Goal: Information Seeking & Learning: Learn about a topic

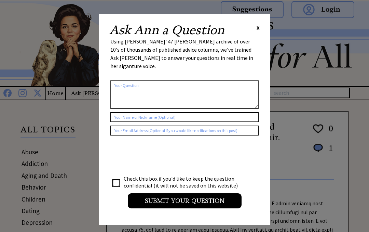
click at [259, 31] on span "X" at bounding box center [258, 27] width 3 height 7
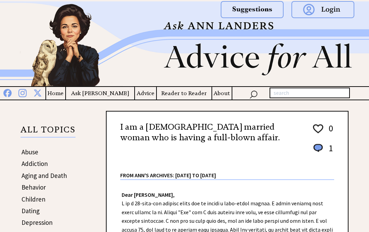
click at [189, 103] on div at bounding box center [219, 105] width 260 height 10
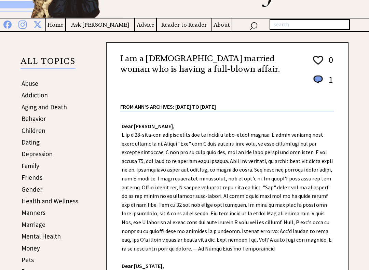
scroll to position [67, 0]
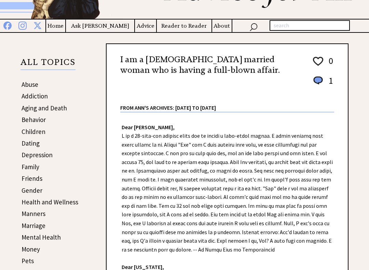
click at [39, 142] on link "Dating" at bounding box center [31, 143] width 18 height 8
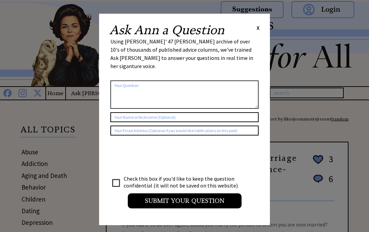
click at [259, 28] on span "X" at bounding box center [258, 27] width 3 height 7
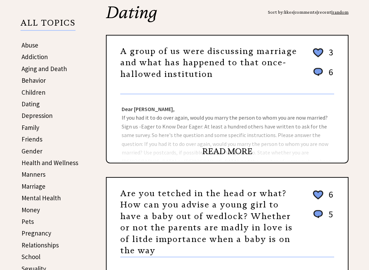
scroll to position [107, 0]
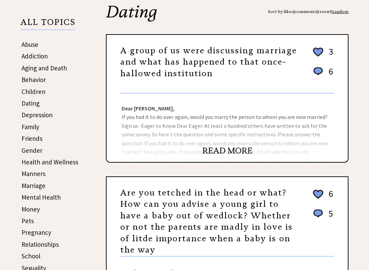
click at [231, 153] on link "READ MORE" at bounding box center [227, 151] width 50 height 10
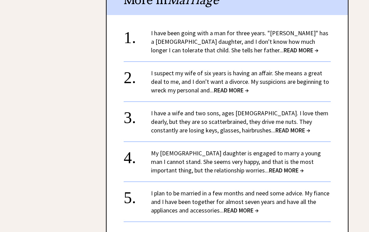
scroll to position [1210, 0]
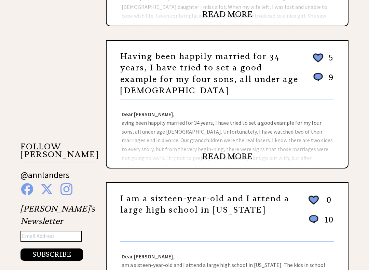
scroll to position [529, 0]
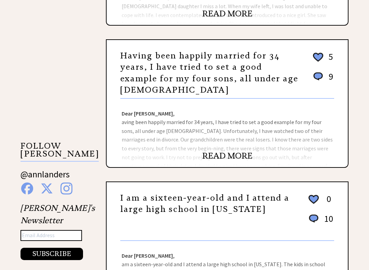
click at [230, 157] on link "READ MORE" at bounding box center [227, 156] width 50 height 10
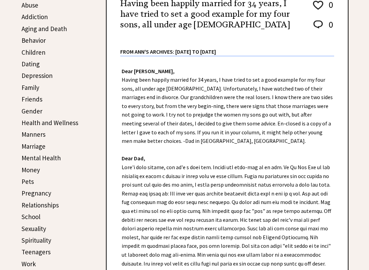
scroll to position [147, 0]
click at [212, 205] on div "Dear [PERSON_NAME], Having been happily married for 34 years, I have tried to s…" at bounding box center [227, 196] width 241 height 281
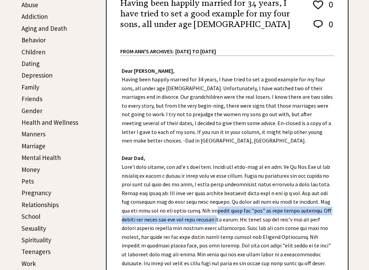
click at [240, 157] on div "Dear Ann Landers, Having been happily married for 34 years, I have tried to set…" at bounding box center [227, 196] width 241 height 281
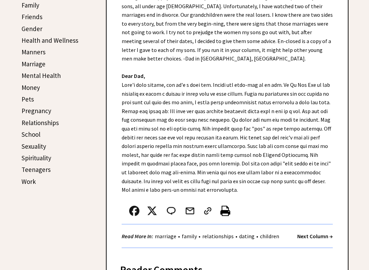
scroll to position [230, 0]
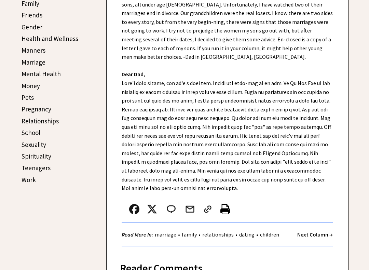
click at [217, 183] on div "Dear Ann Landers, Having been happily married for 34 years, I have tried to set…" at bounding box center [227, 113] width 241 height 281
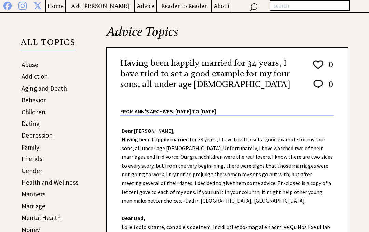
scroll to position [0, 0]
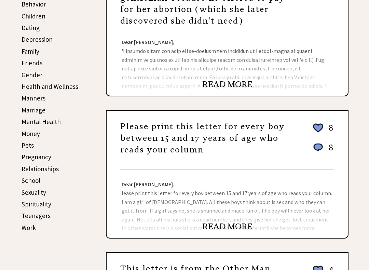
scroll to position [182, 0]
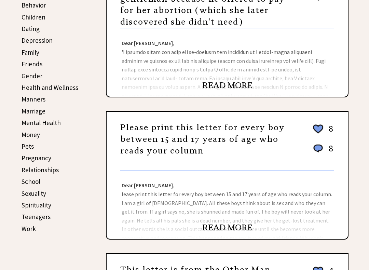
click at [45, 189] on link "Sexuality" at bounding box center [34, 193] width 25 height 8
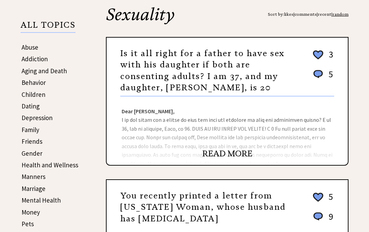
scroll to position [66, 0]
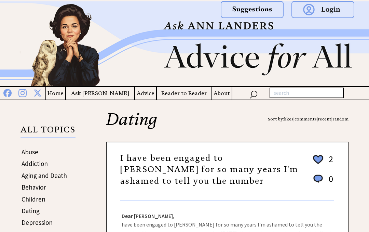
scroll to position [177, 0]
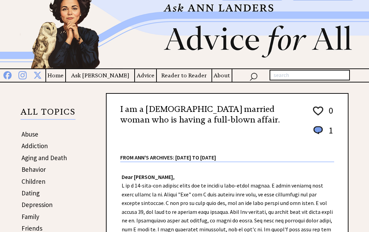
scroll to position [17, 0]
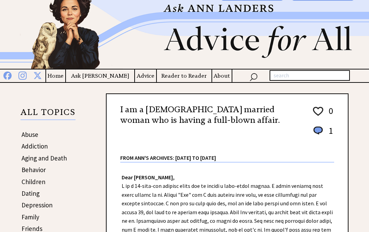
click at [136, 80] on h4 "Advice" at bounding box center [145, 75] width 21 height 9
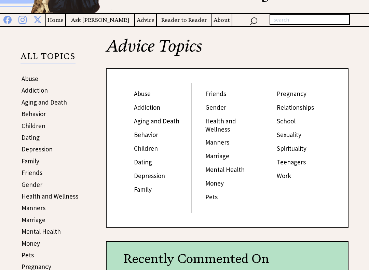
scroll to position [75, 0]
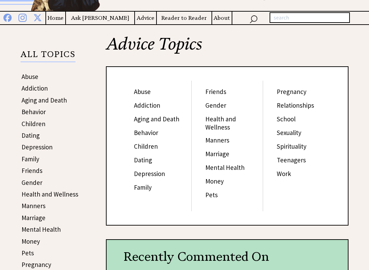
click at [313, 103] on link "Relationships" at bounding box center [295, 105] width 37 height 8
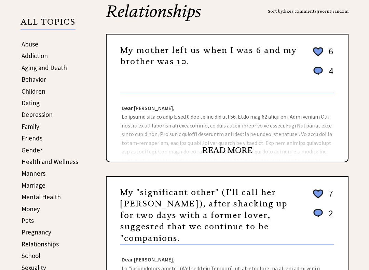
scroll to position [108, 0]
click at [240, 156] on link "READ MORE" at bounding box center [227, 150] width 50 height 10
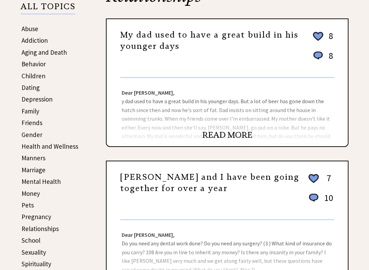
scroll to position [127, 0]
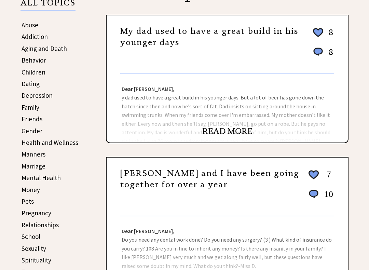
click at [241, 134] on link "READ MORE" at bounding box center [227, 131] width 50 height 10
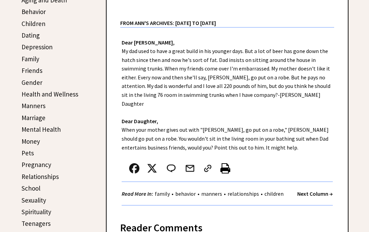
scroll to position [170, 0]
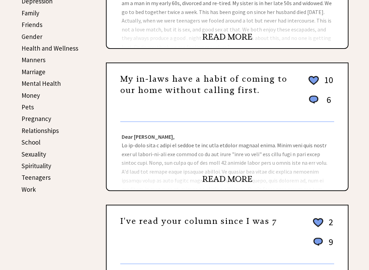
scroll to position [221, 0]
click at [237, 177] on link "READ MORE" at bounding box center [227, 179] width 50 height 10
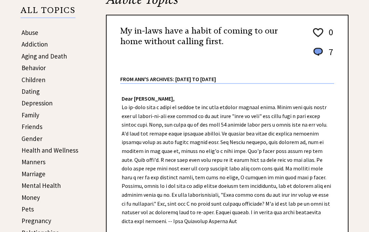
scroll to position [117, 0]
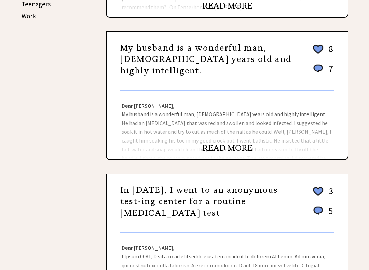
scroll to position [395, 0]
click at [244, 147] on link "READ MORE" at bounding box center [227, 148] width 50 height 10
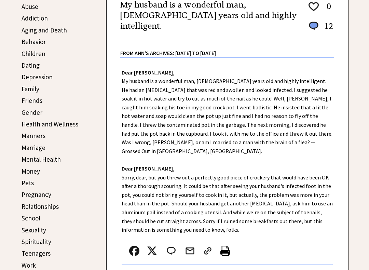
scroll to position [145, 0]
